Goal: Task Accomplishment & Management: Use online tool/utility

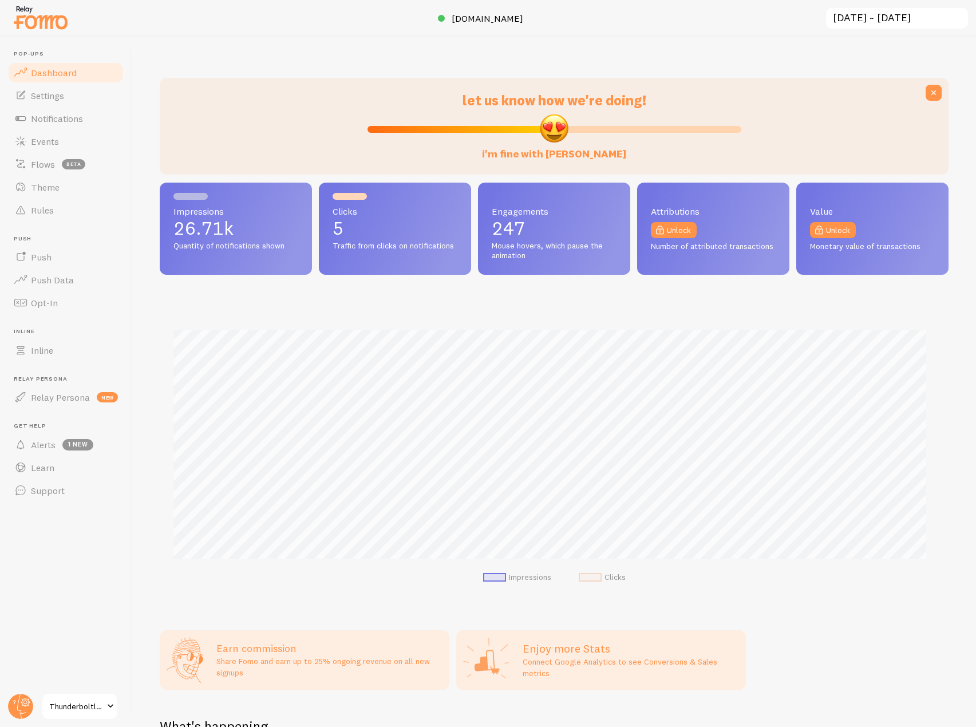
scroll to position [571881, 571402]
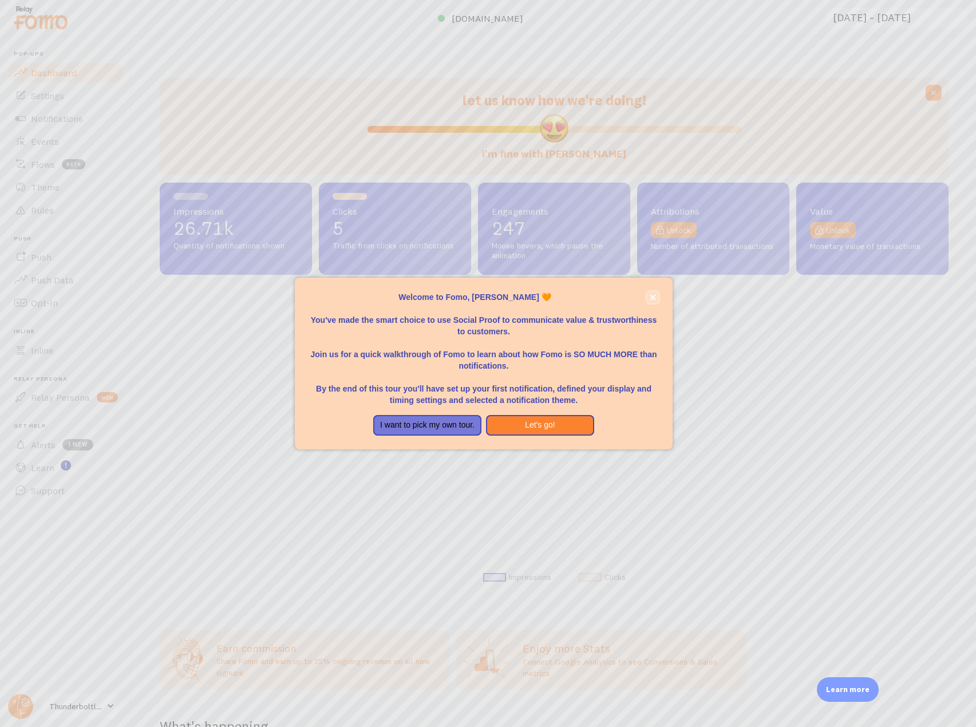
click at [649, 298] on icon "close," at bounding box center [652, 297] width 6 height 6
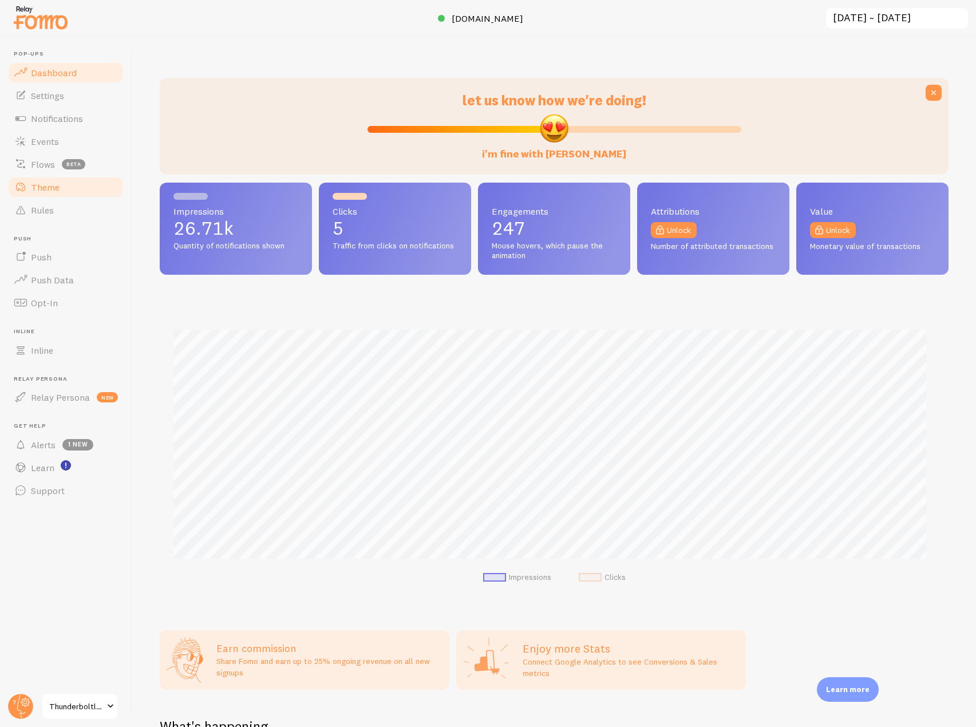
click at [46, 185] on span "Theme" at bounding box center [45, 186] width 29 height 11
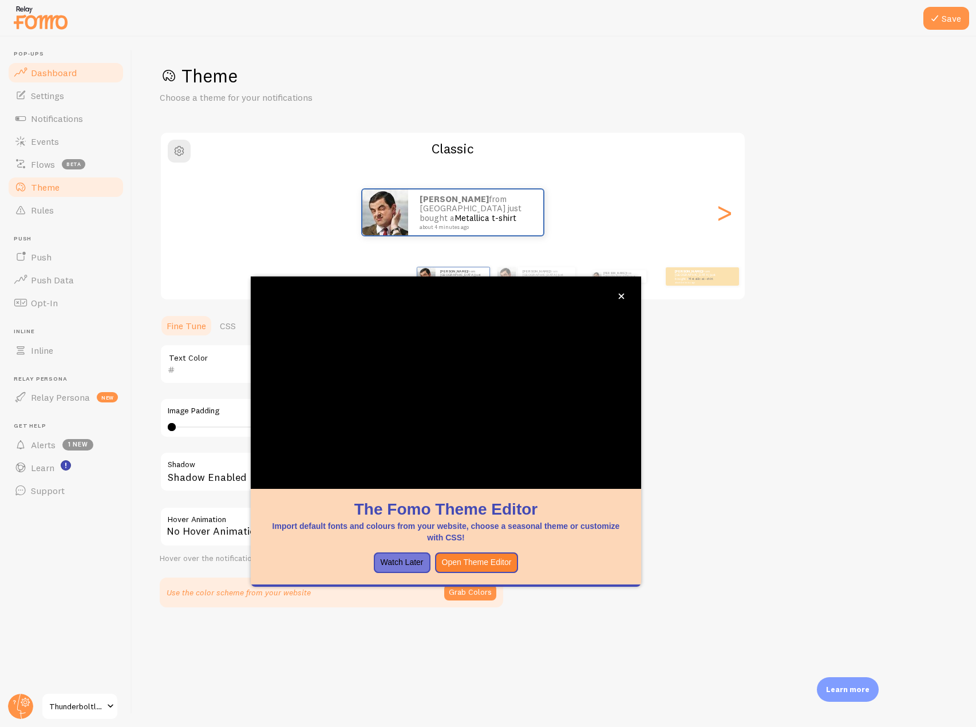
click at [52, 76] on span "Dashboard" at bounding box center [54, 72] width 46 height 11
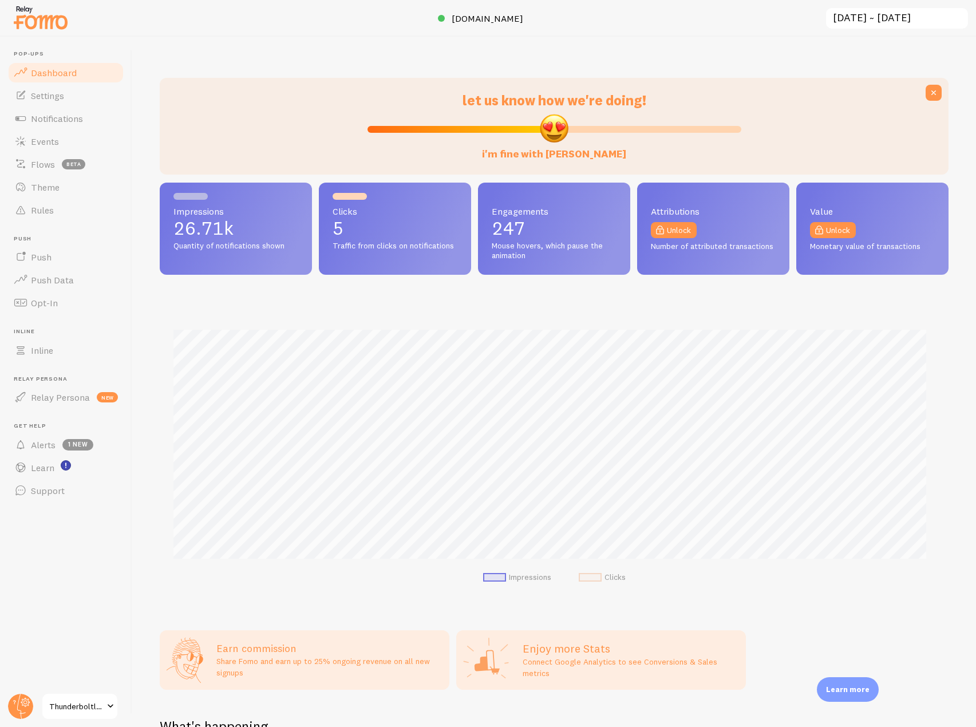
scroll to position [300, 780]
click at [462, 27] on div at bounding box center [488, 18] width 976 height 37
click at [465, 22] on span "[DOMAIN_NAME]" at bounding box center [487, 18] width 72 height 11
click at [74, 188] on link "Theme" at bounding box center [66, 187] width 118 height 23
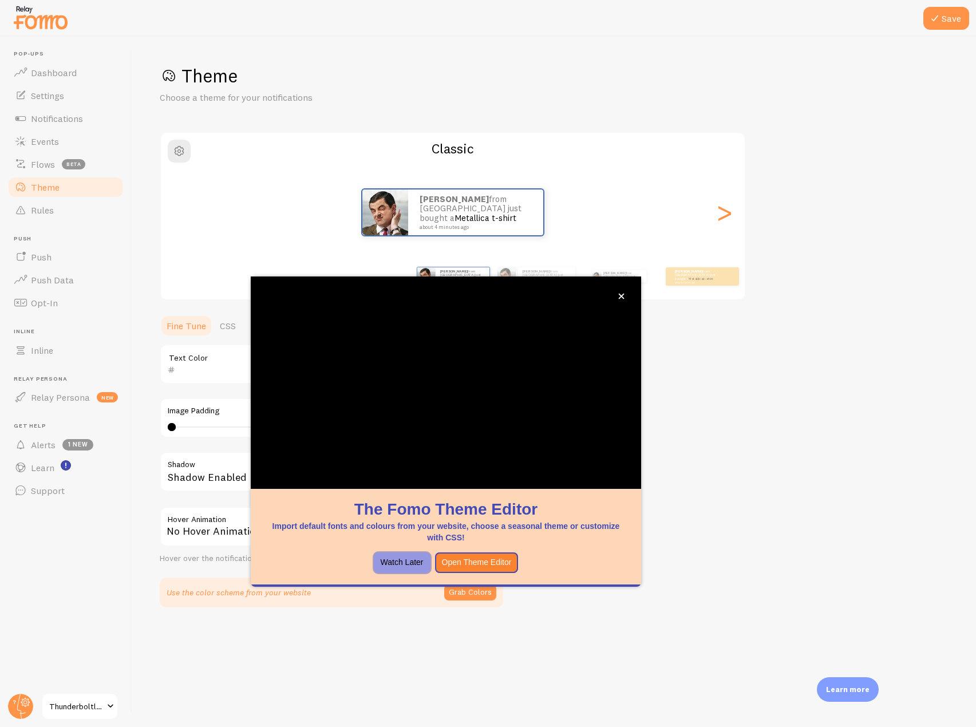
click at [390, 561] on button "Watch Later" at bounding box center [402, 562] width 57 height 21
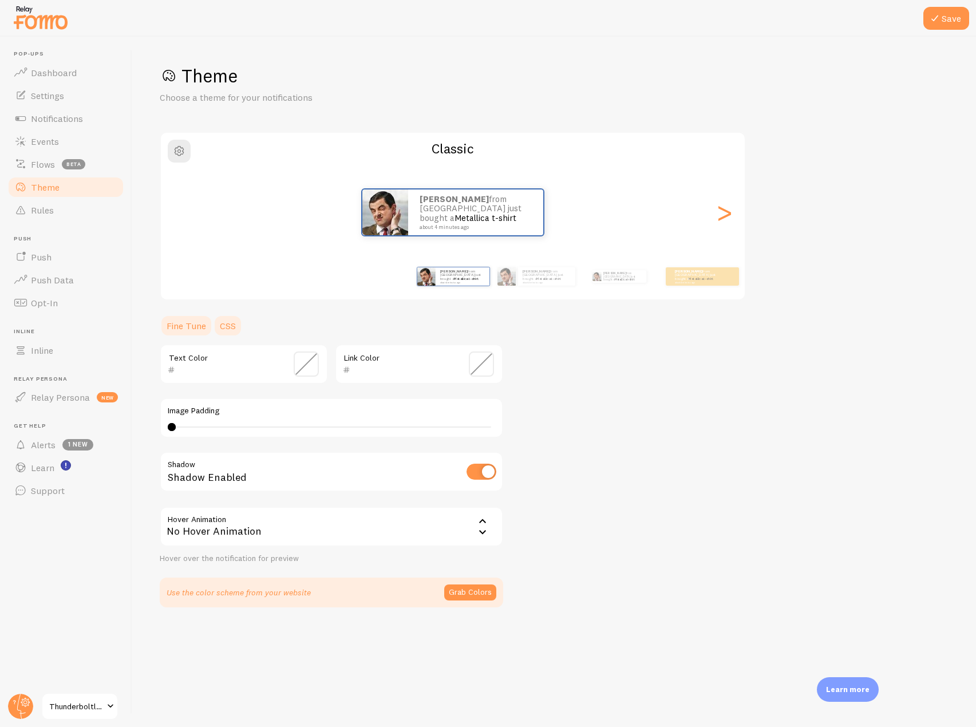
click at [231, 323] on link "CSS" at bounding box center [228, 325] width 30 height 23
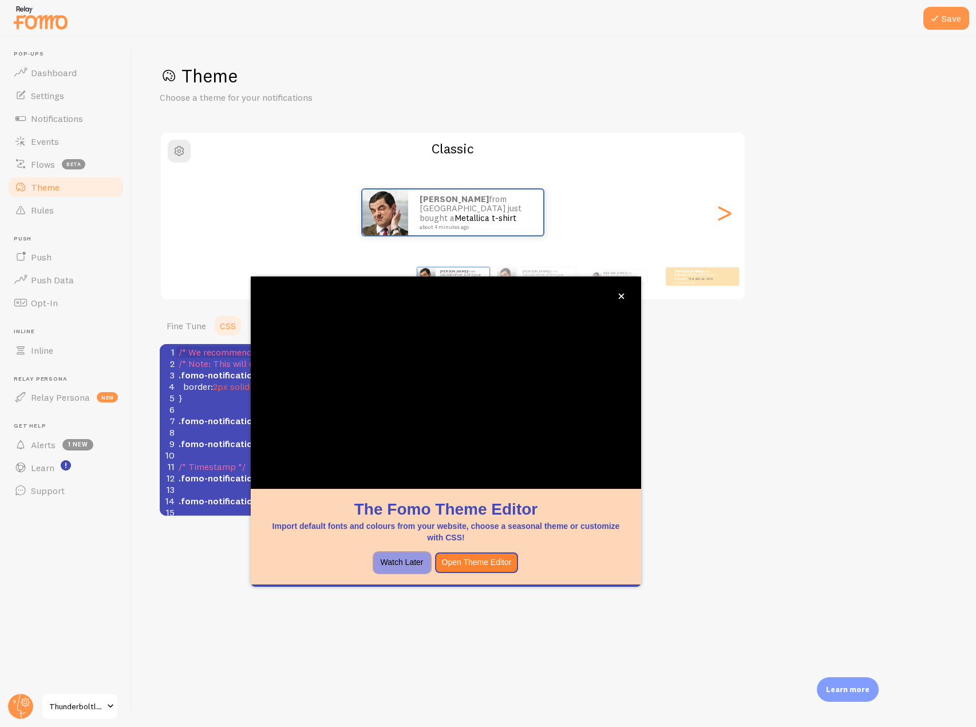
click at [398, 565] on button "Watch Later" at bounding box center [402, 562] width 57 height 21
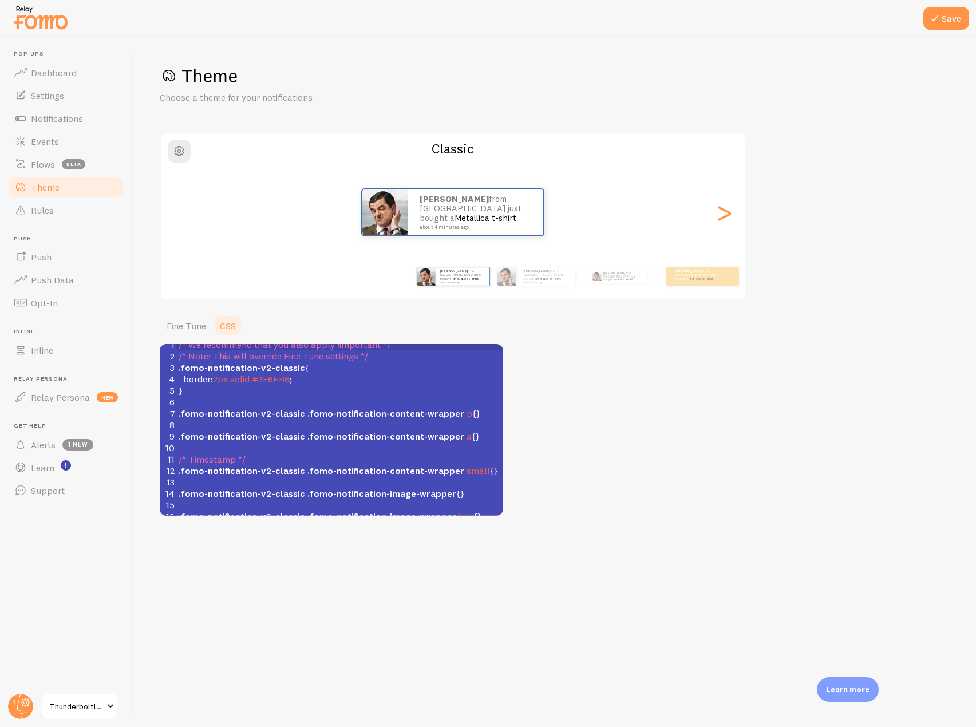
scroll to position [5, 0]
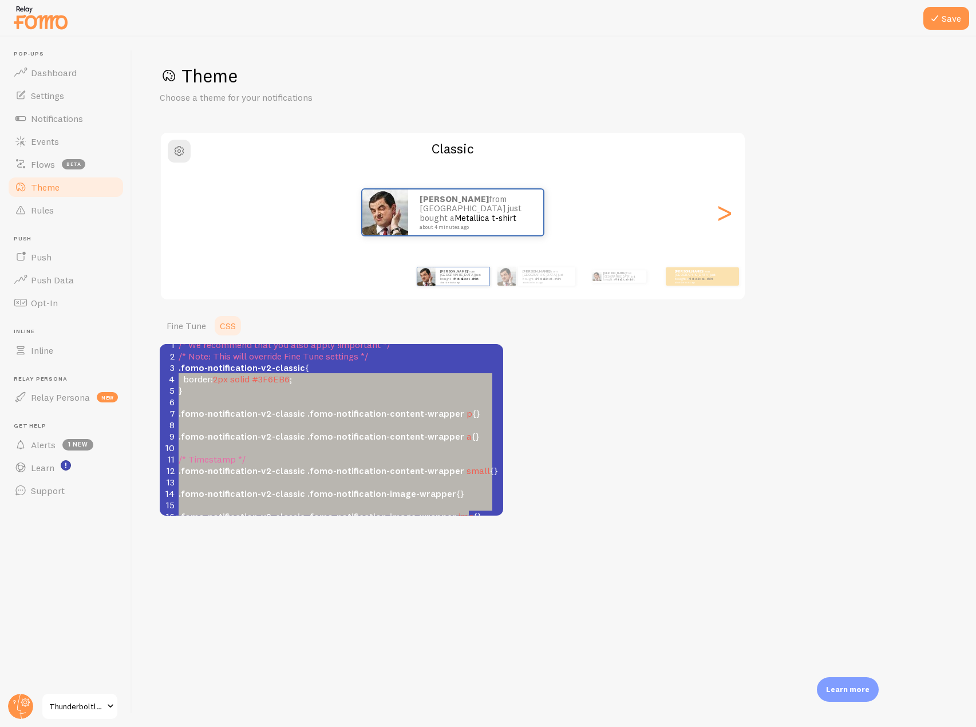
type textarea ".fomo-notification-v2-classic { border: 2px solid #3F6EB6; } .fomo-notification…"
drag, startPoint x: 473, startPoint y: 508, endPoint x: 168, endPoint y: 361, distance: 338.1
click at [176, 361] on div "1 /* We recommend that you also apply !important */ 2 /* Note: This will overri…" at bounding box center [339, 430] width 327 height 183
